Goal: Complete application form

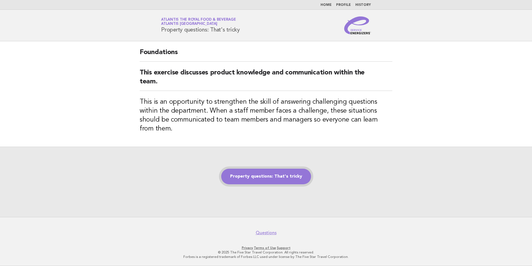
drag, startPoint x: 0, startPoint y: 0, endPoint x: 242, endPoint y: 171, distance: 296.2
click at [242, 171] on link "Property questions: That's tricky" at bounding box center [266, 176] width 90 height 16
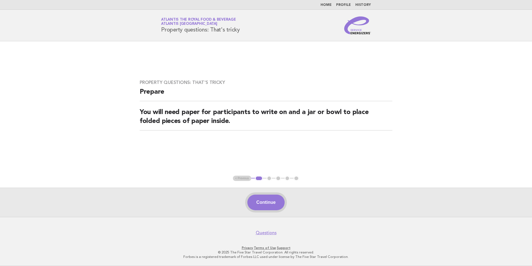
click at [263, 200] on button "Continue" at bounding box center [265, 202] width 37 height 16
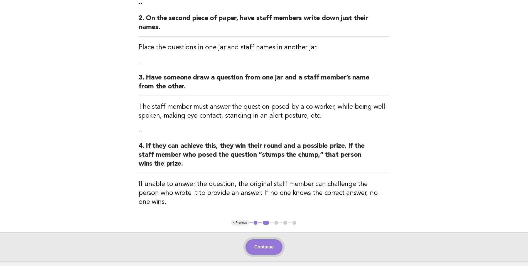
click at [278, 239] on button "Continue" at bounding box center [264, 247] width 37 height 16
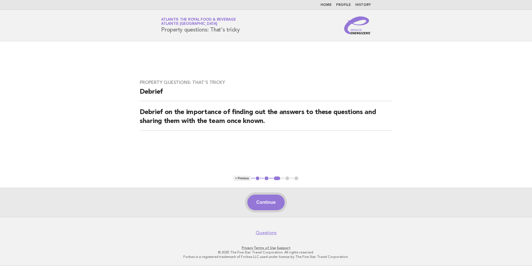
click at [259, 204] on button "Continue" at bounding box center [265, 202] width 37 height 16
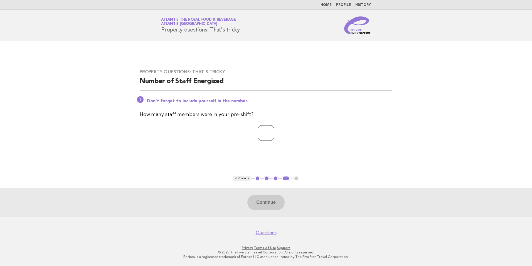
click at [274, 131] on input "*" at bounding box center [266, 133] width 17 height 16
type input "*"
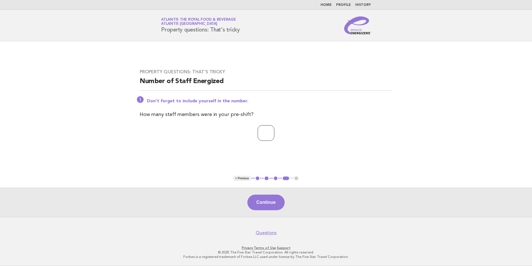
click at [274, 131] on input "*" at bounding box center [266, 133] width 17 height 16
click at [275, 197] on button "Continue" at bounding box center [265, 202] width 37 height 16
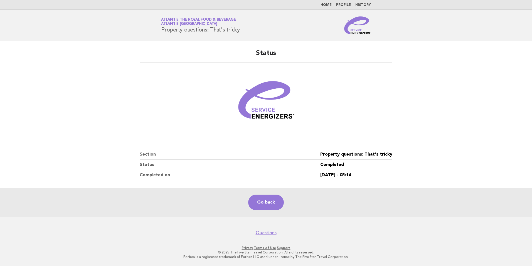
drag, startPoint x: 178, startPoint y: 153, endPoint x: 151, endPoint y: 121, distance: 41.8
click at [151, 121] on figure at bounding box center [266, 102] width 253 height 67
click at [258, 199] on link "Go back" at bounding box center [266, 202] width 36 height 16
